Goal: Information Seeking & Learning: Learn about a topic

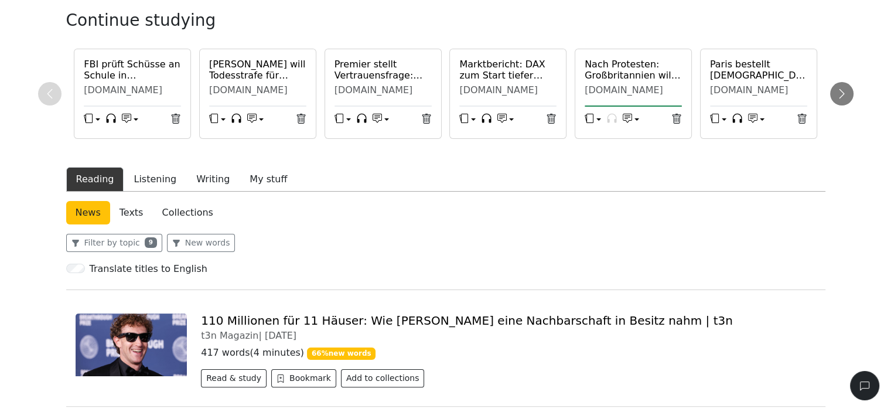
scroll to position [234, 0]
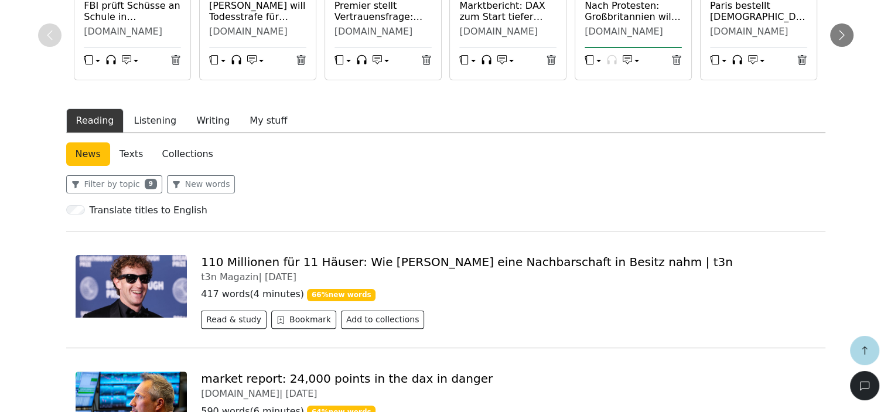
click at [241, 262] on link "110 Millionen für 11 Häuser: Wie [PERSON_NAME] eine Nachbarschaft in Besitz nah…" at bounding box center [467, 262] width 532 height 14
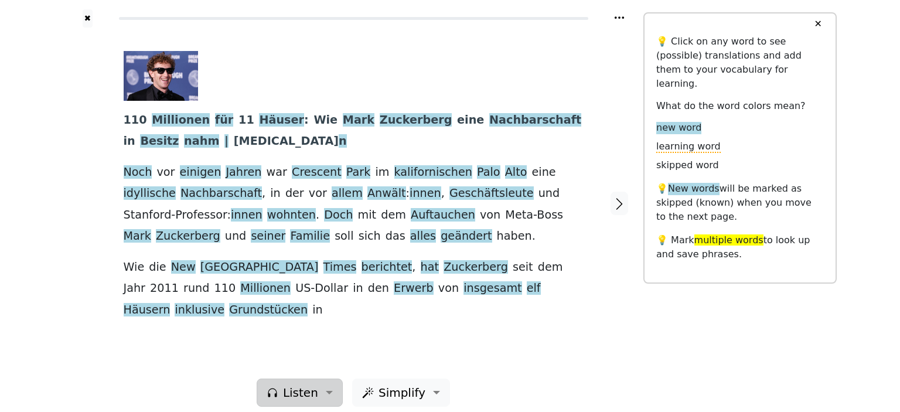
click at [328, 382] on button "Listen" at bounding box center [300, 392] width 86 height 28
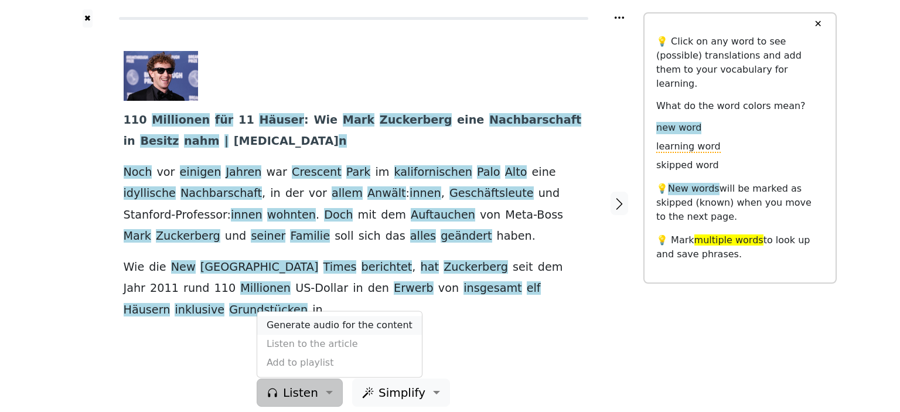
click at [326, 316] on link "Generate audio for the content" at bounding box center [339, 325] width 165 height 19
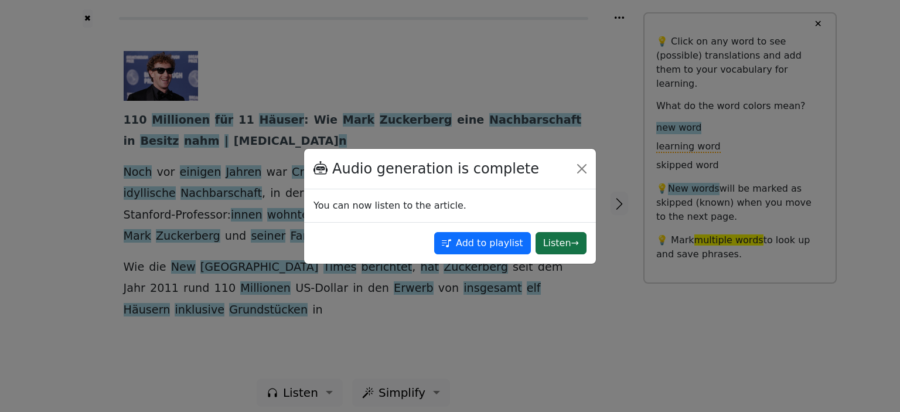
click at [558, 240] on button "Listen →" at bounding box center [560, 243] width 51 height 22
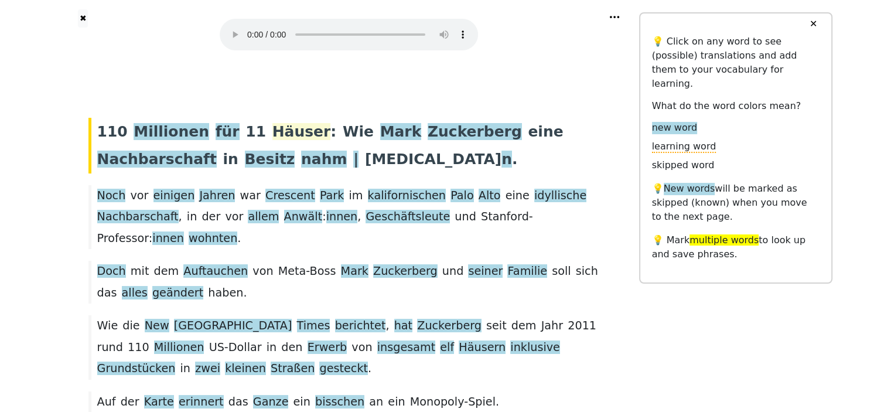
click at [272, 128] on span "Häuser" at bounding box center [301, 132] width 59 height 18
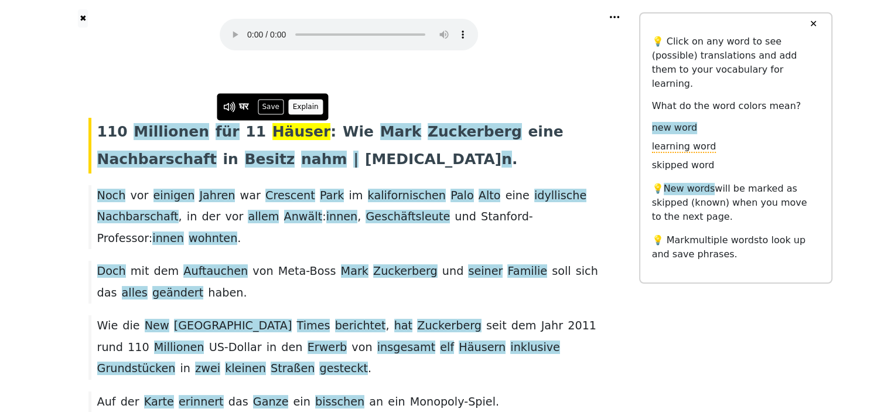
click at [303, 103] on button "Explain" at bounding box center [305, 106] width 35 height 15
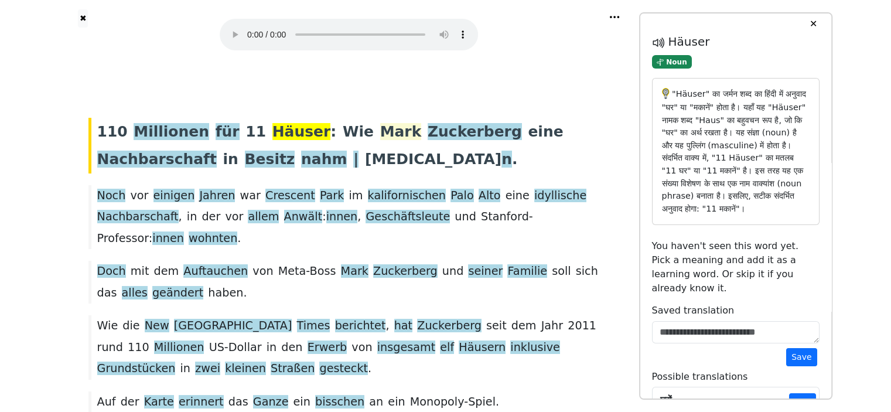
click at [380, 129] on span "Mark" at bounding box center [401, 132] width 42 height 18
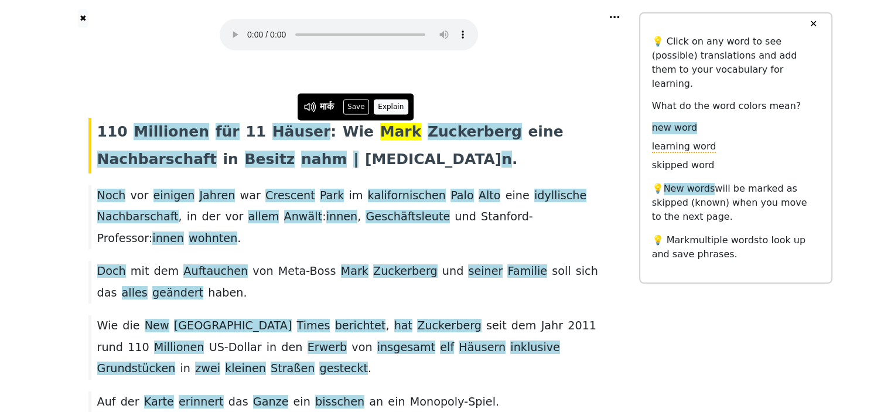
click at [389, 108] on button "Explain" at bounding box center [391, 106] width 35 height 15
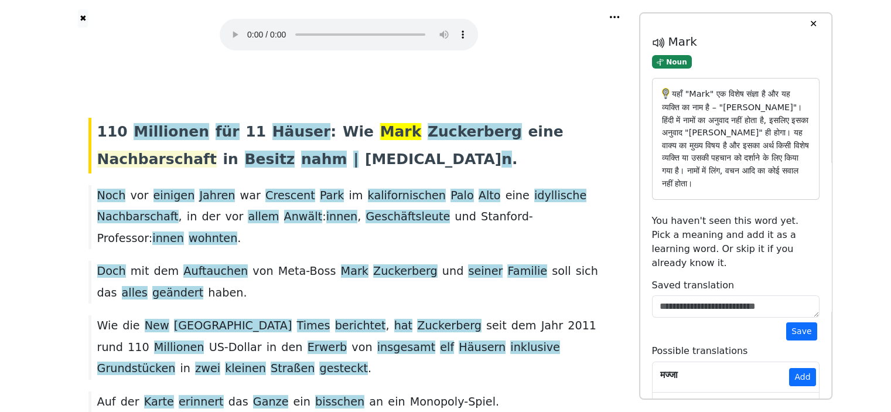
click at [217, 151] on span "Nachbarschaft" at bounding box center [157, 160] width 120 height 18
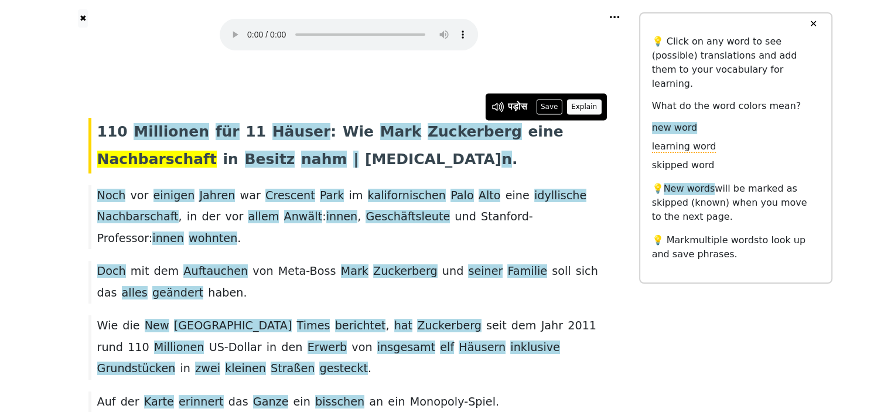
click at [590, 107] on button "Explain" at bounding box center [584, 106] width 35 height 15
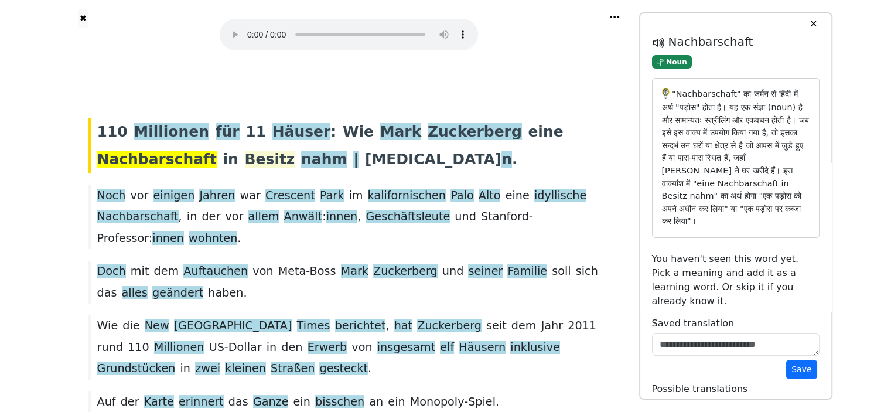
click at [245, 157] on span "Besitz" at bounding box center [270, 160] width 50 height 18
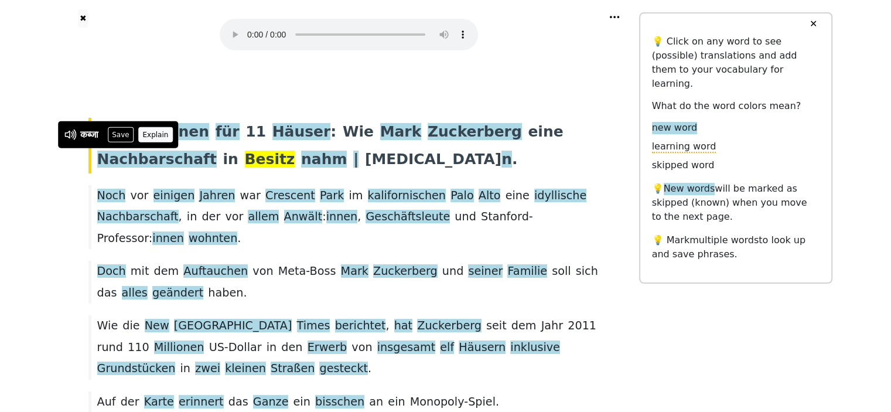
click at [161, 132] on button "Explain" at bounding box center [155, 134] width 35 height 15
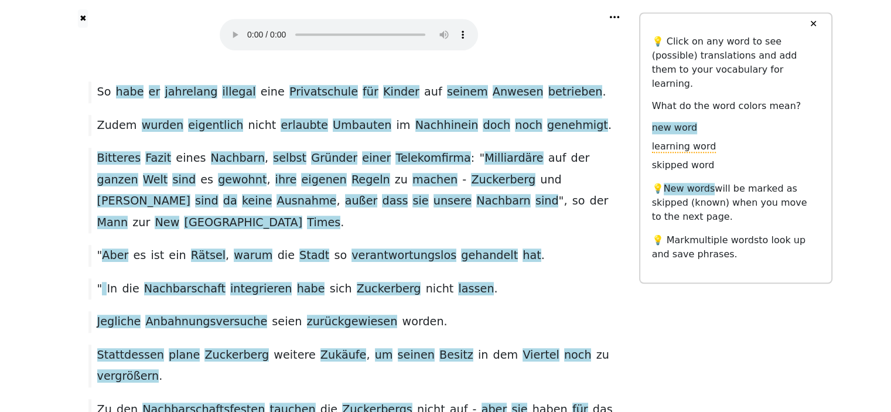
scroll to position [858, 0]
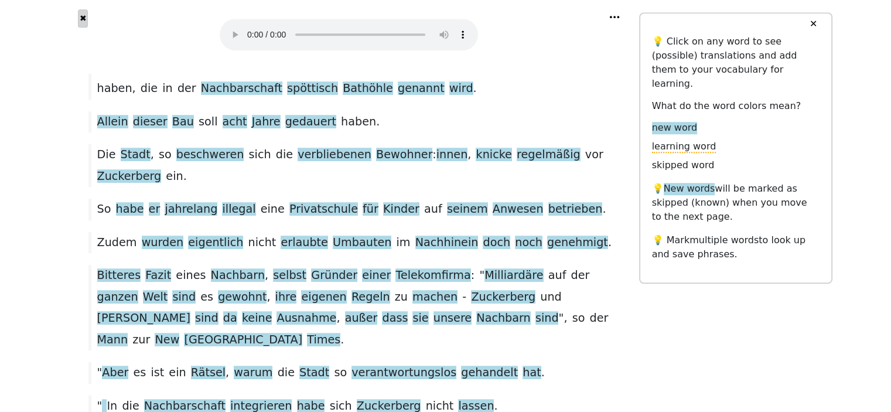
click at [88, 19] on button "✖" at bounding box center [83, 18] width 10 height 18
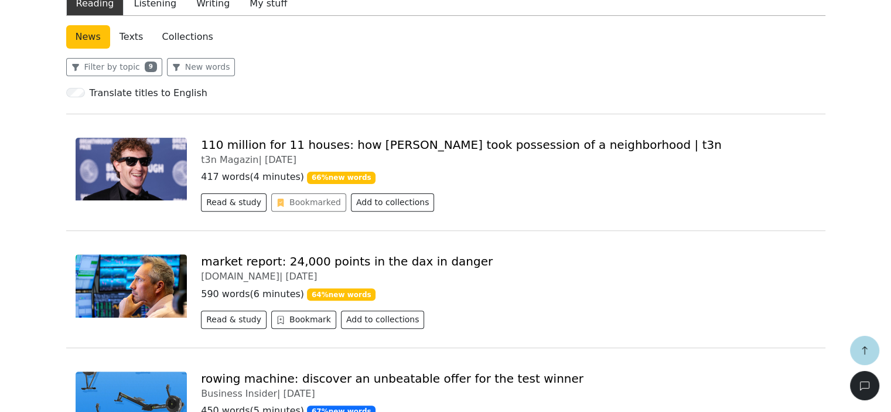
scroll to position [234, 0]
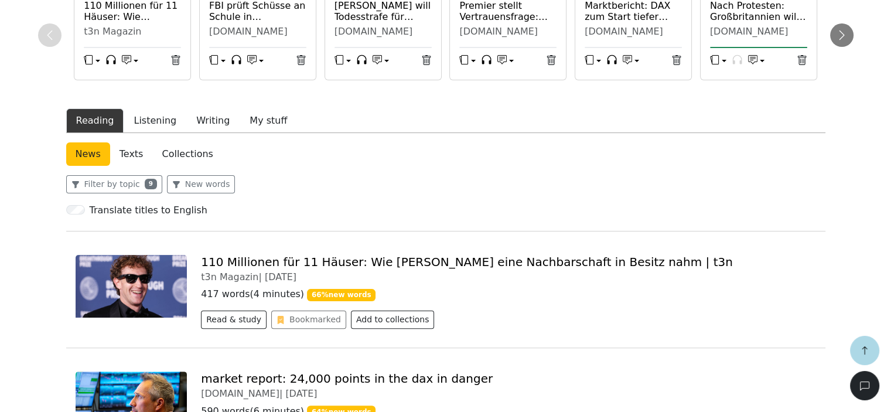
click at [421, 264] on link "110 Millionen für 11 Häuser: Wie [PERSON_NAME] eine Nachbarschaft in Besitz nah…" at bounding box center [467, 262] width 532 height 14
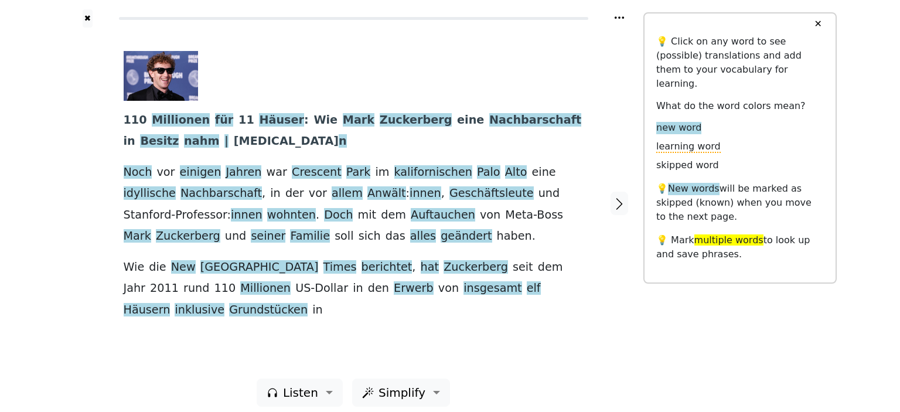
click at [819, 22] on button "✕" at bounding box center [818, 23] width 22 height 21
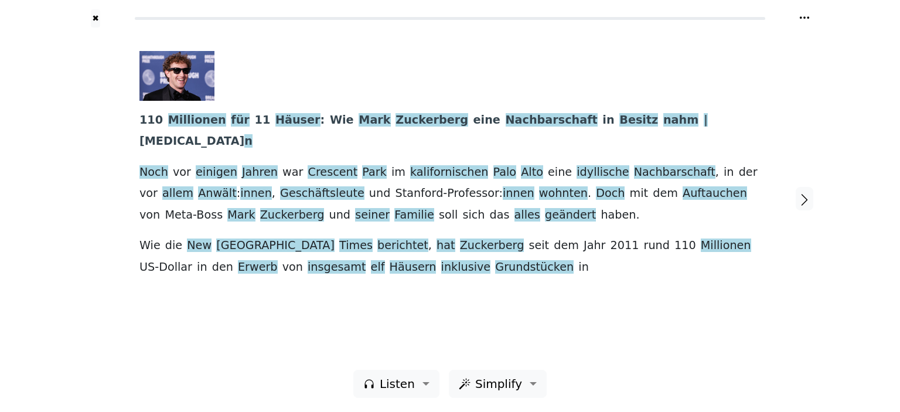
click at [803, 22] on icon at bounding box center [805, 18] width 12 height 12
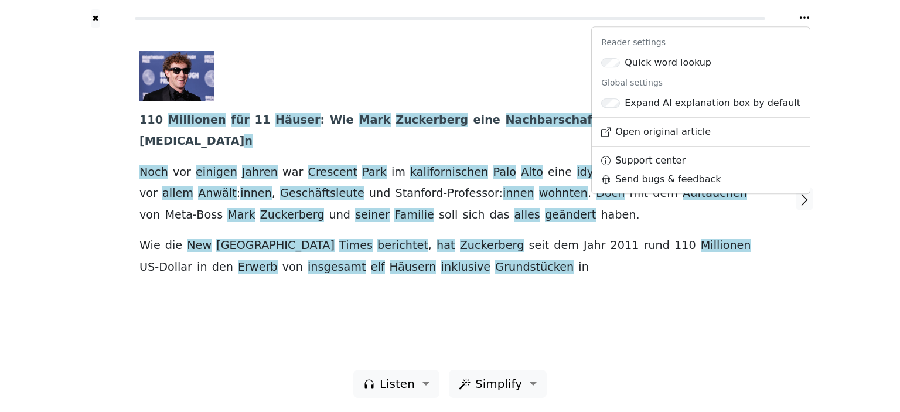
click at [849, 207] on div "✖ Reader settings Quick word lookup Global settings Expand AI explanation box b…" at bounding box center [450, 206] width 900 height 412
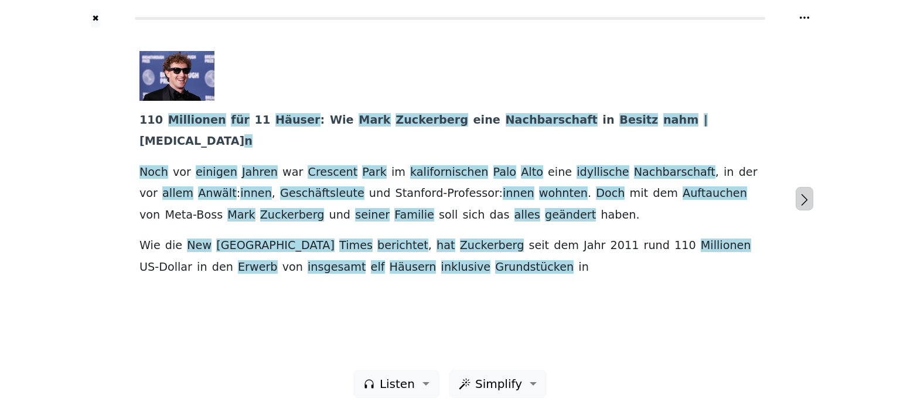
click at [807, 199] on icon "button" at bounding box center [804, 200] width 14 height 14
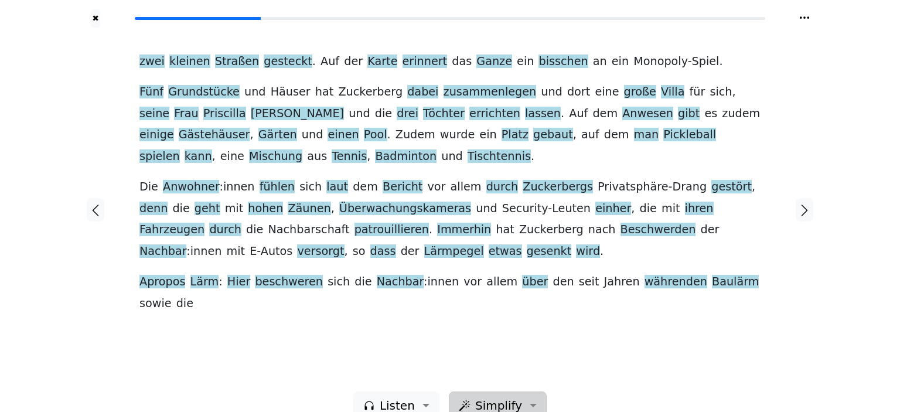
click at [439, 391] on button "Simplify" at bounding box center [396, 405] width 86 height 28
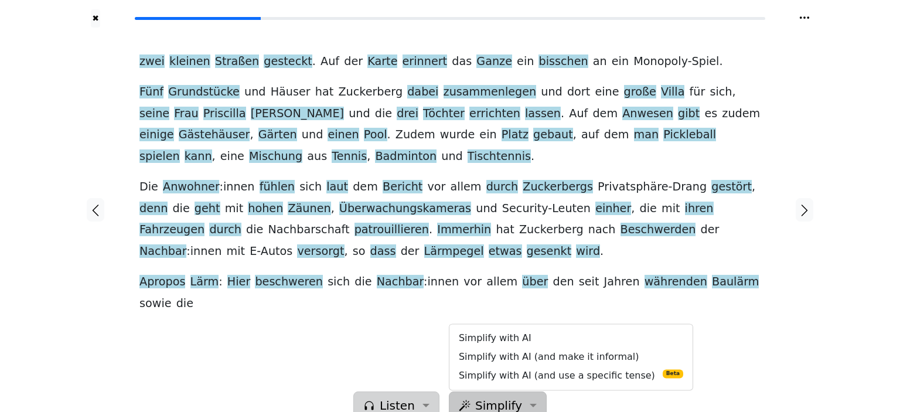
click at [430, 391] on button "Listen" at bounding box center [396, 405] width 86 height 28
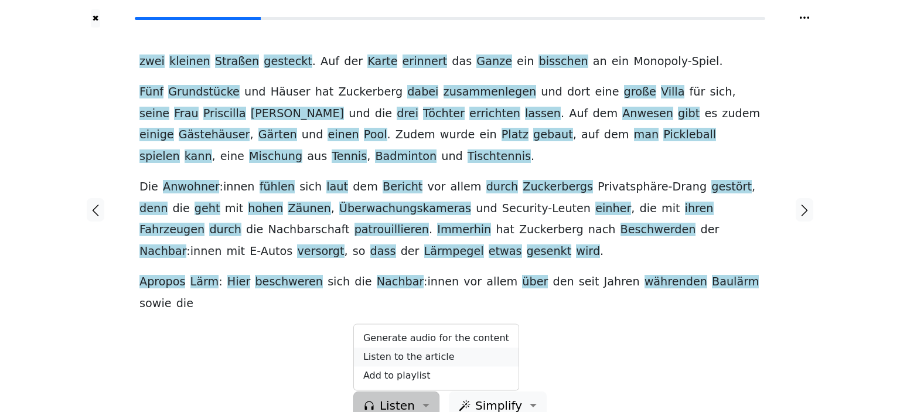
click at [428, 348] on link "Listen to the article" at bounding box center [436, 357] width 165 height 19
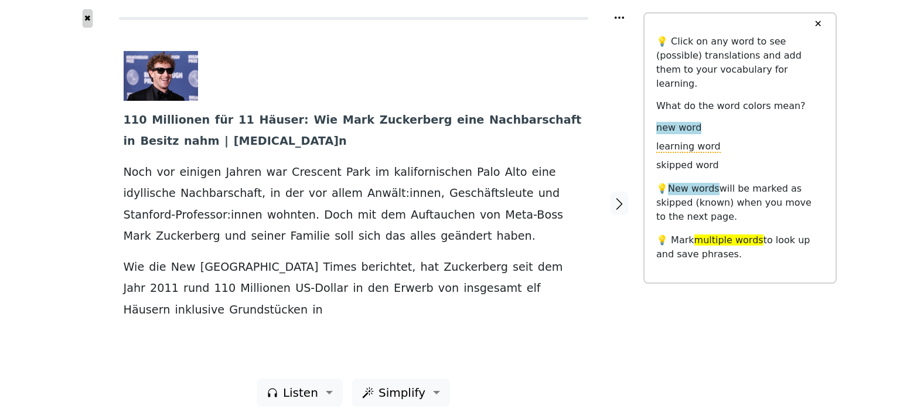
click at [89, 15] on button "✖" at bounding box center [88, 18] width 10 height 18
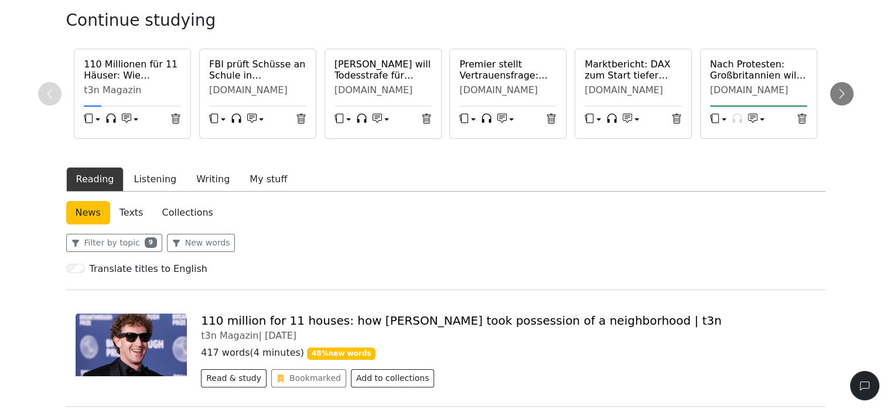
scroll to position [293, 0]
